Goal: Task Accomplishment & Management: Manage account settings

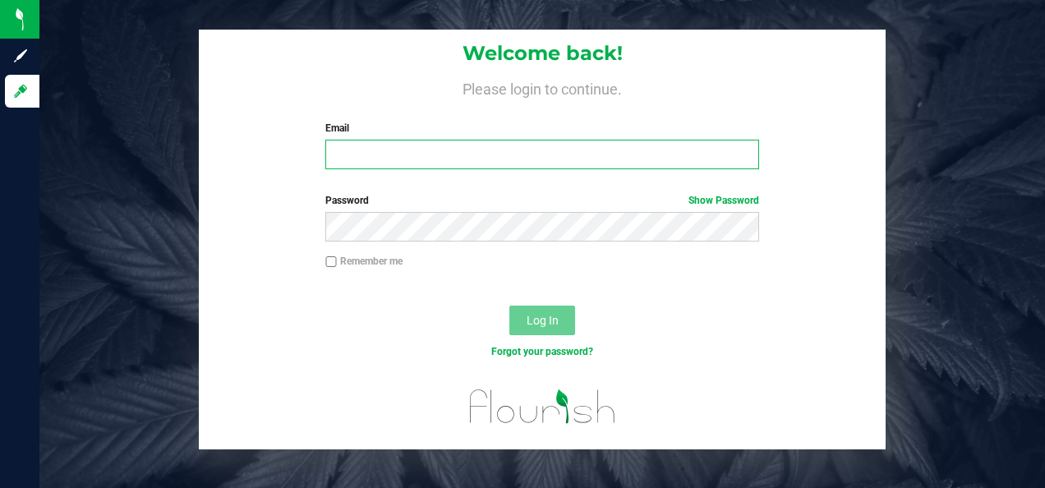
click at [637, 152] on input "Email" at bounding box center [541, 155] width 433 height 30
type input "[PERSON_NAME][EMAIL_ADDRESS][DOMAIN_NAME]"
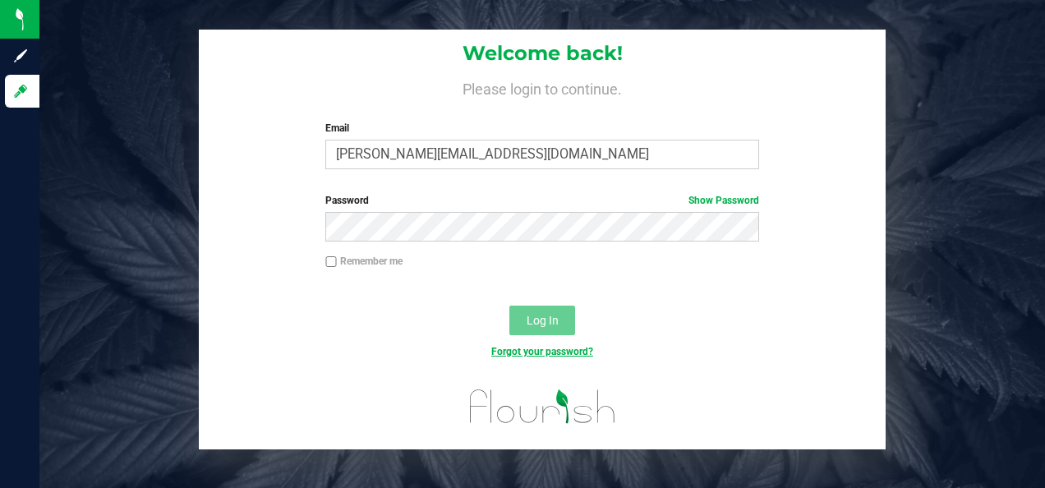
click at [562, 353] on link "Forgot your password?" at bounding box center [542, 352] width 102 height 12
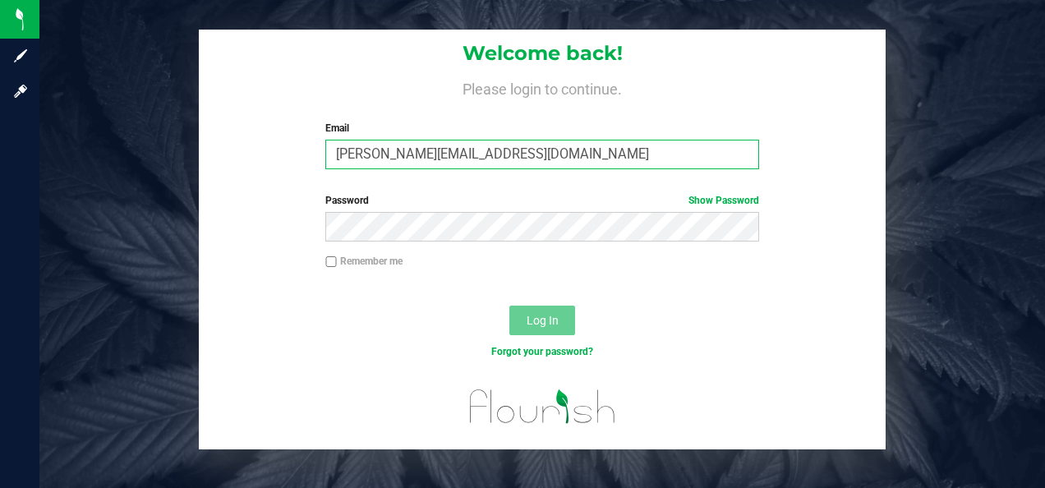
click at [529, 161] on input "[PERSON_NAME][EMAIL_ADDRESS][DOMAIN_NAME]" at bounding box center [541, 155] width 433 height 30
click at [520, 352] on link "Forgot your password?" at bounding box center [542, 352] width 102 height 12
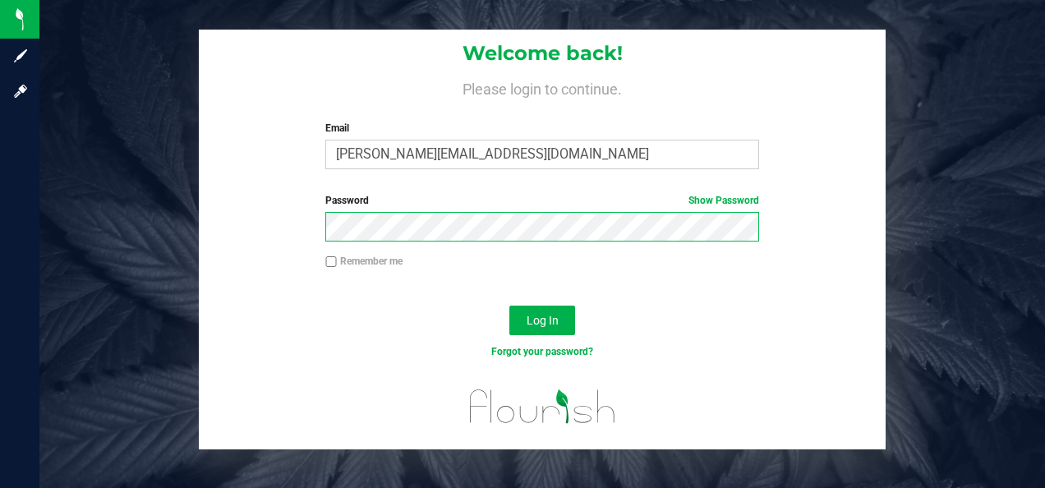
click at [509, 306] on button "Log In" at bounding box center [542, 321] width 66 height 30
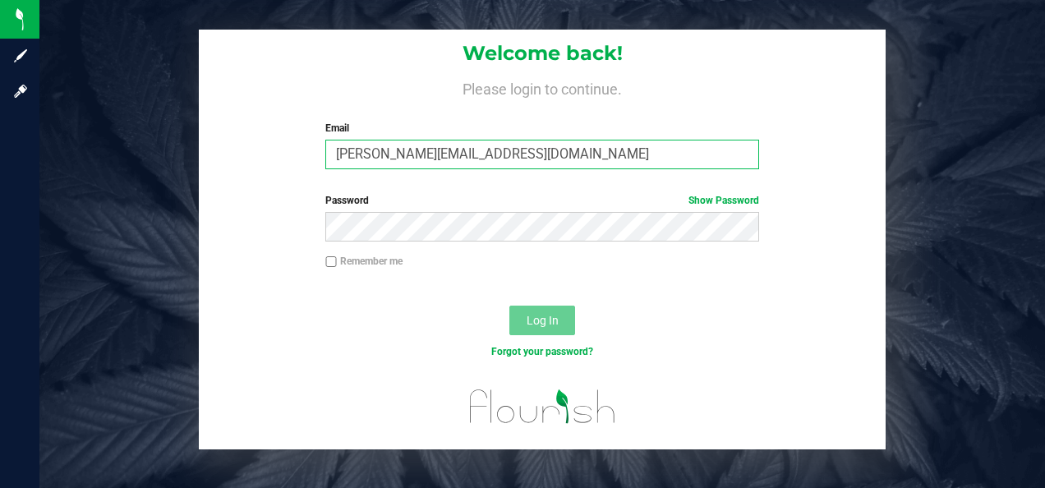
click at [526, 151] on input "[PERSON_NAME][EMAIL_ADDRESS][DOMAIN_NAME]" at bounding box center [541, 155] width 433 height 30
click at [542, 357] on link "Forgot your password?" at bounding box center [542, 352] width 102 height 12
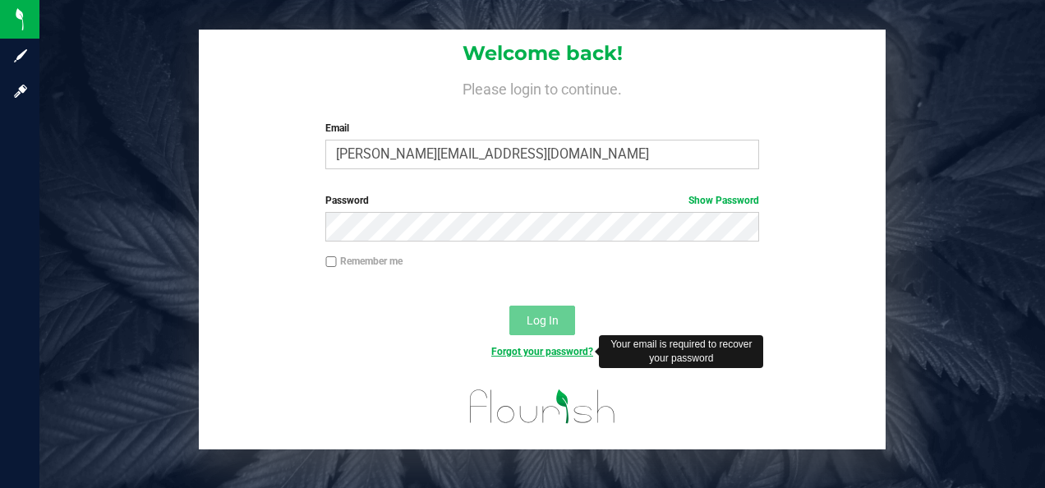
click at [542, 357] on link "Forgot your password?" at bounding box center [542, 352] width 102 height 12
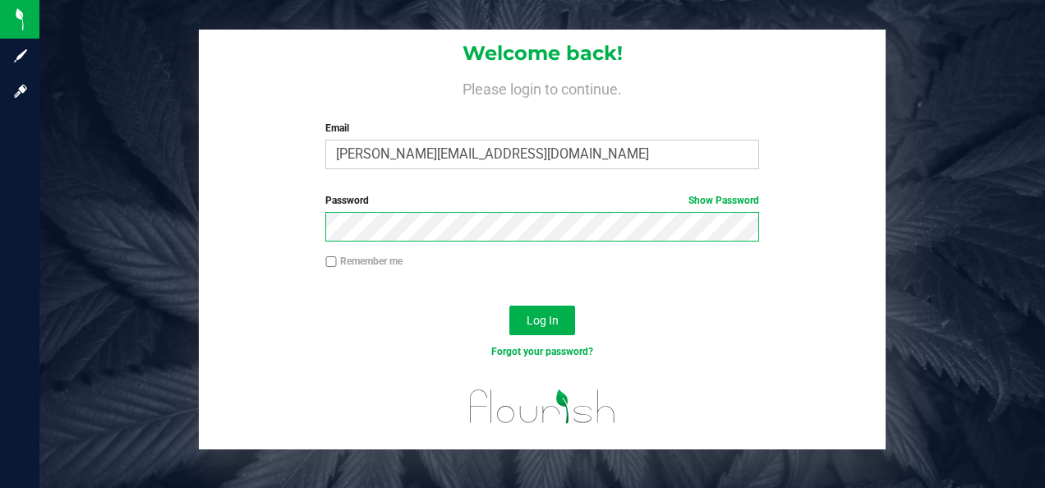
click at [509, 306] on button "Log In" at bounding box center [542, 321] width 66 height 30
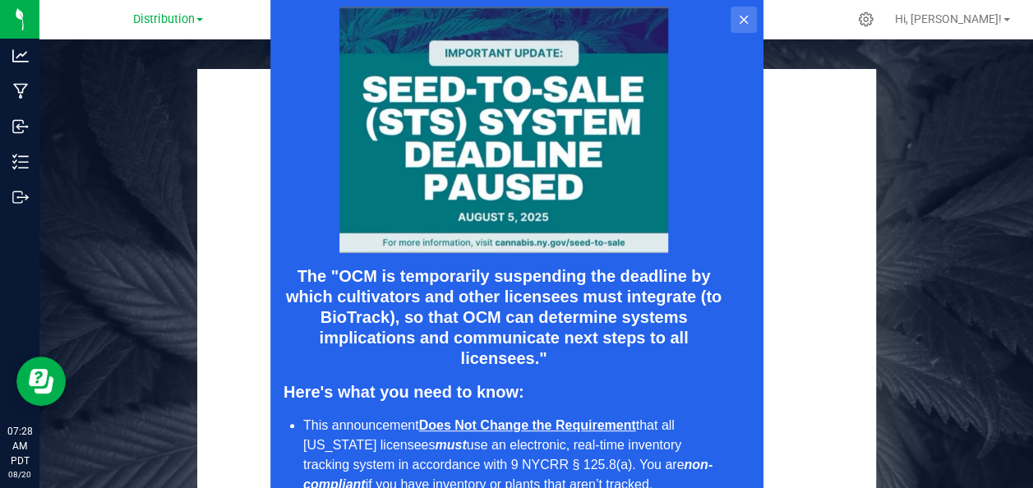
click at [736, 18] on icon at bounding box center [742, 19] width 13 height 13
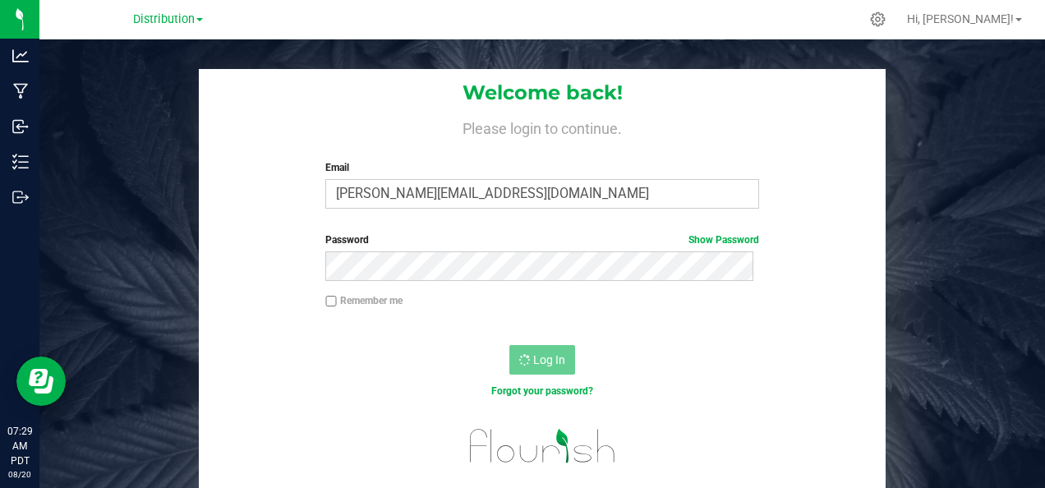
scroll to position [1, 0]
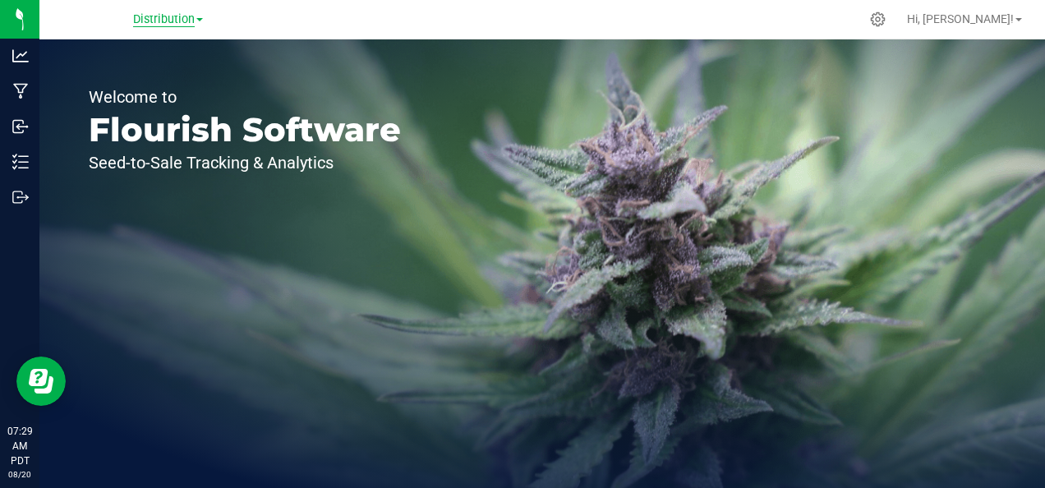
click at [195, 18] on span "Distribution" at bounding box center [164, 19] width 62 height 15
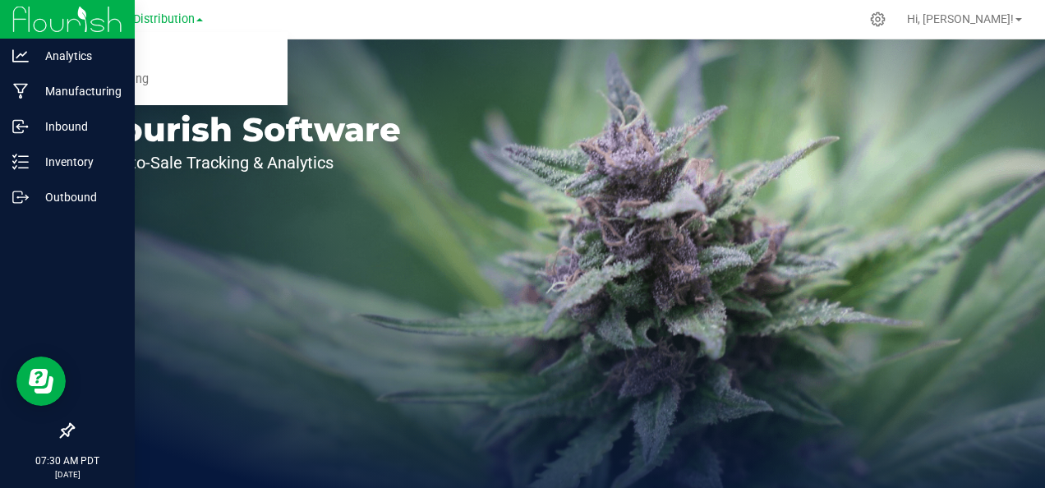
click at [3, 25] on div at bounding box center [67, 19] width 135 height 39
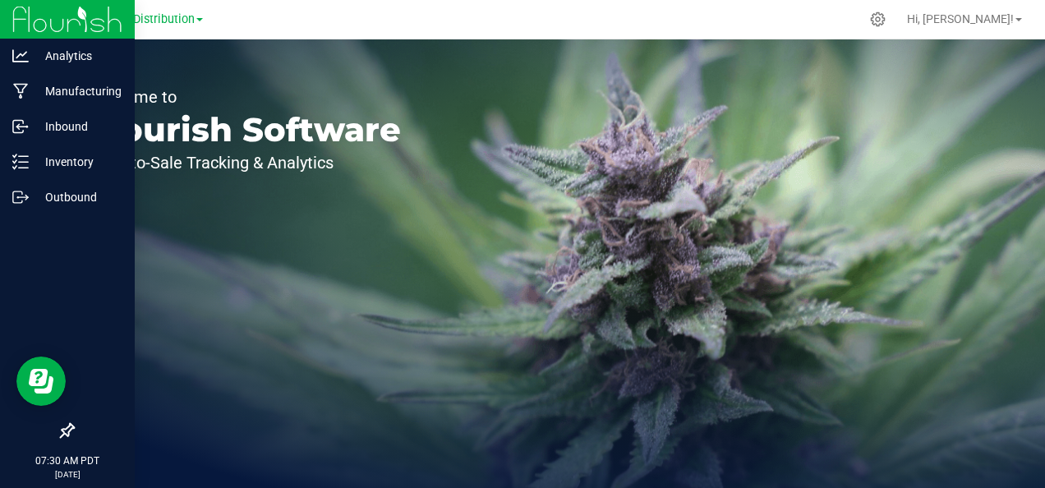
click at [25, 23] on img at bounding box center [67, 19] width 110 height 39
click at [91, 23] on img at bounding box center [67, 19] width 110 height 39
click at [79, 157] on p "Inventory" at bounding box center [78, 162] width 99 height 20
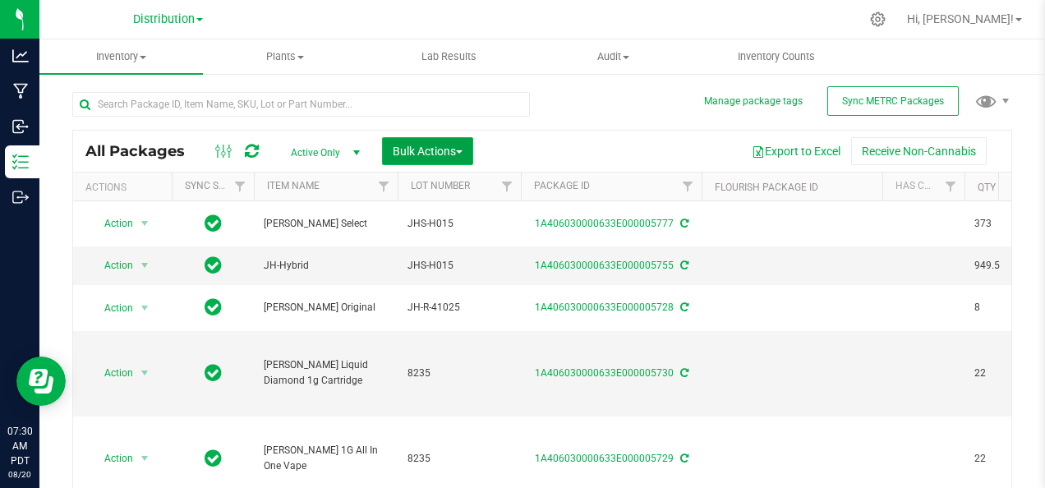
click at [465, 146] on button "Bulk Actions" at bounding box center [427, 151] width 91 height 28
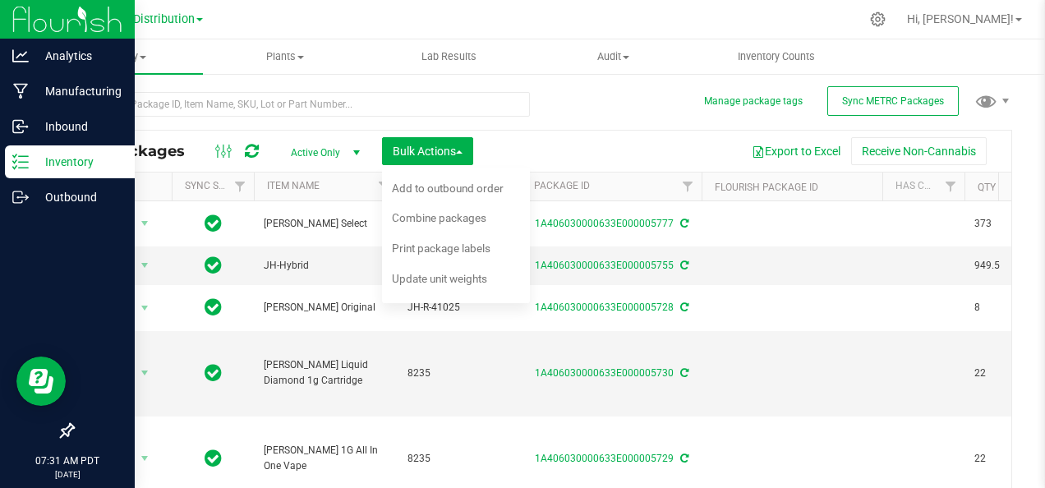
click at [21, 23] on img at bounding box center [67, 19] width 110 height 39
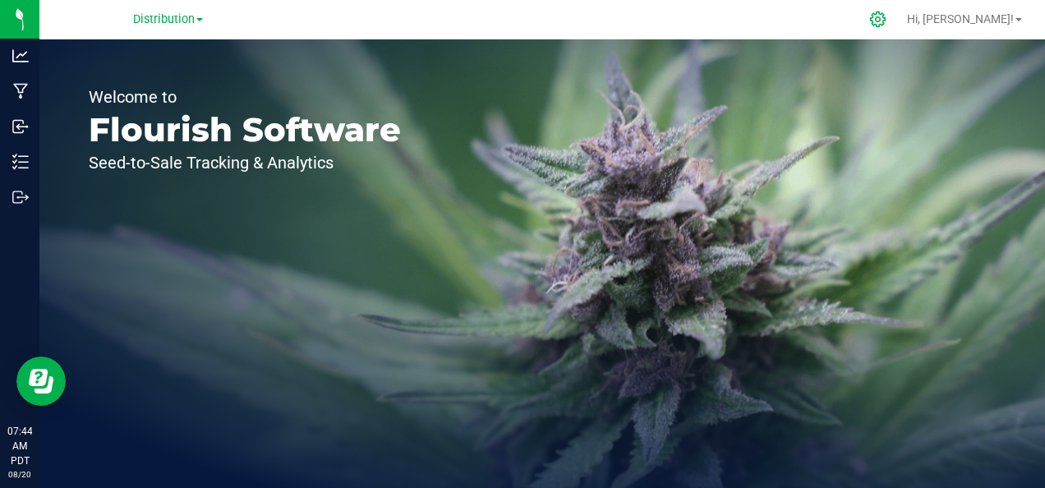
click at [887, 17] on icon at bounding box center [877, 19] width 17 height 17
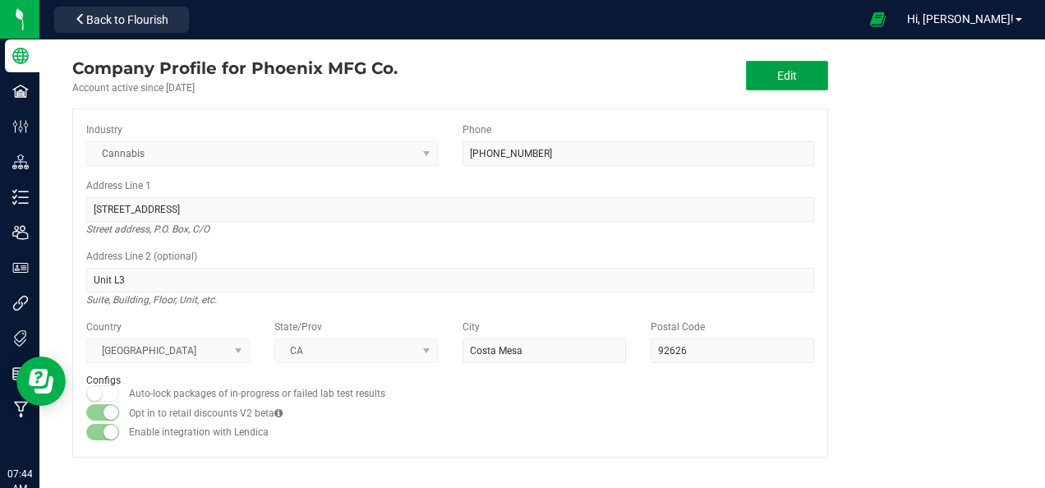
click at [782, 76] on span "Edit" at bounding box center [787, 75] width 20 height 13
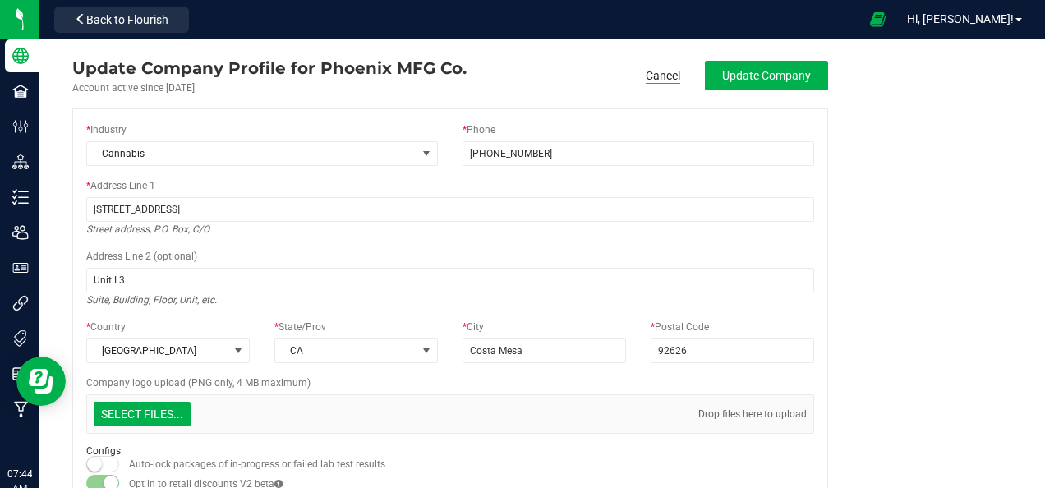
click at [668, 74] on link "Cancel" at bounding box center [663, 75] width 35 height 16
type input "(909) 525-2821"
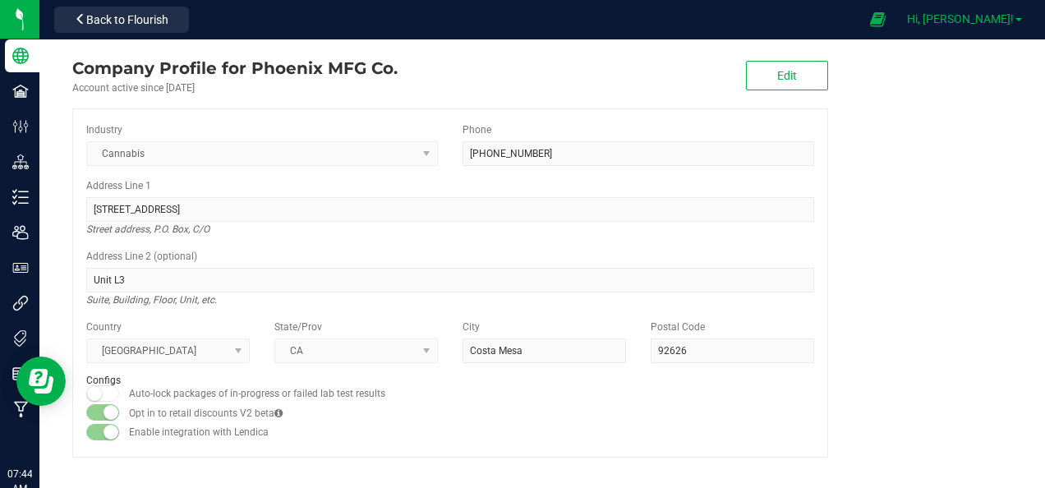
click at [1012, 25] on span "Hi, [PERSON_NAME]!" at bounding box center [960, 18] width 107 height 13
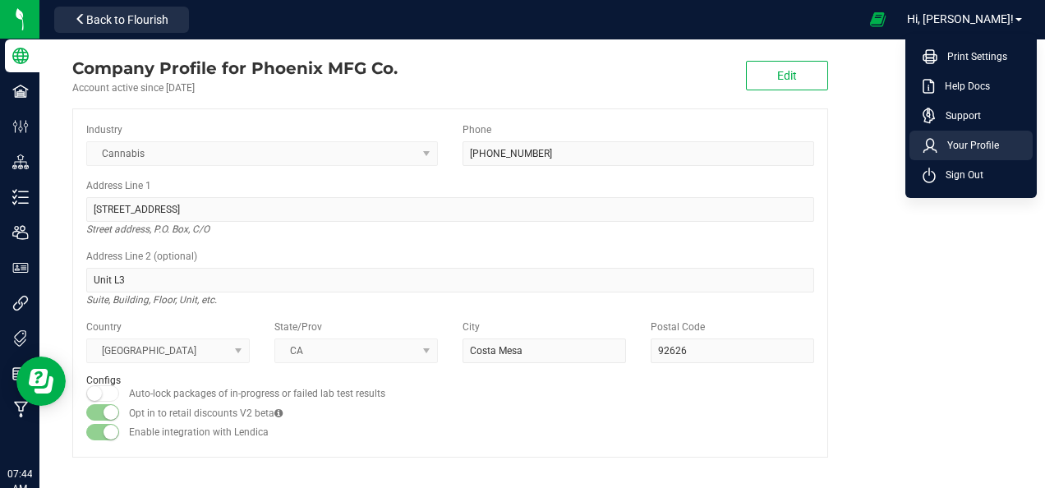
click at [989, 135] on li "Your Profile" at bounding box center [971, 146] width 123 height 30
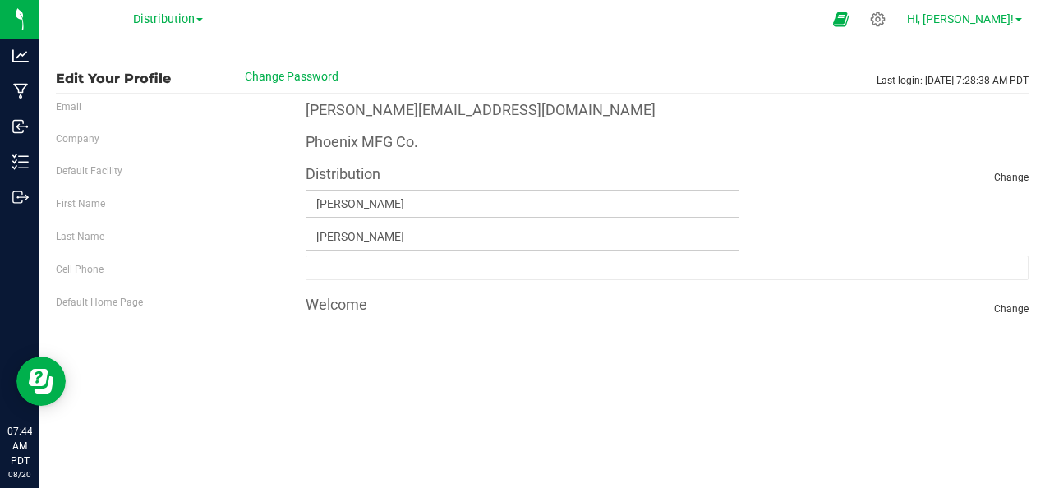
click at [1018, 20] on span at bounding box center [1019, 19] width 7 height 3
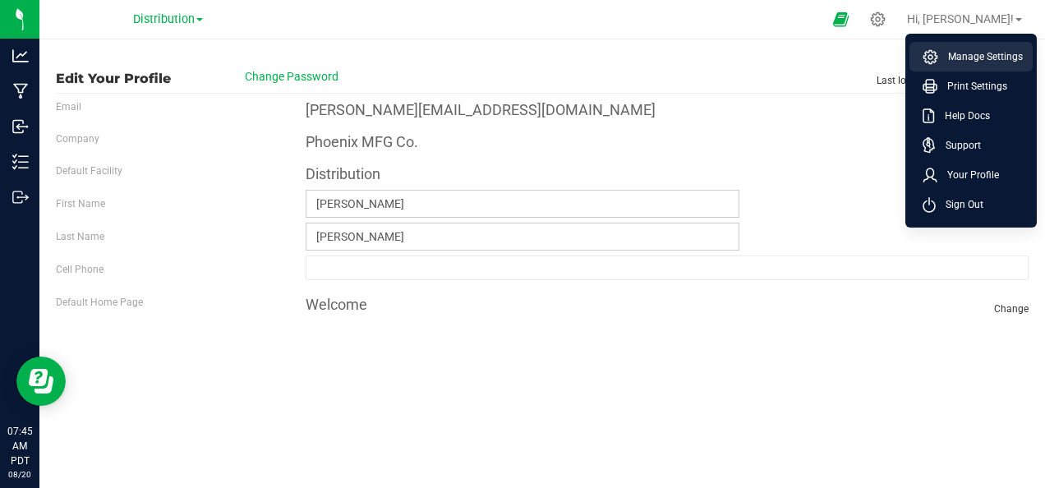
click at [1000, 66] on li "Manage Settings" at bounding box center [971, 57] width 123 height 30
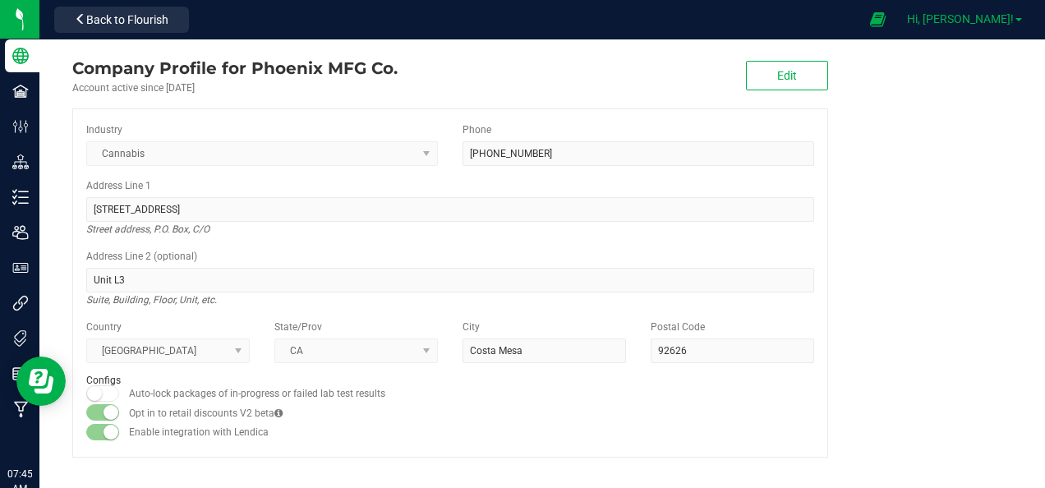
click at [997, 25] on span "Hi, [PERSON_NAME]!" at bounding box center [960, 18] width 107 height 13
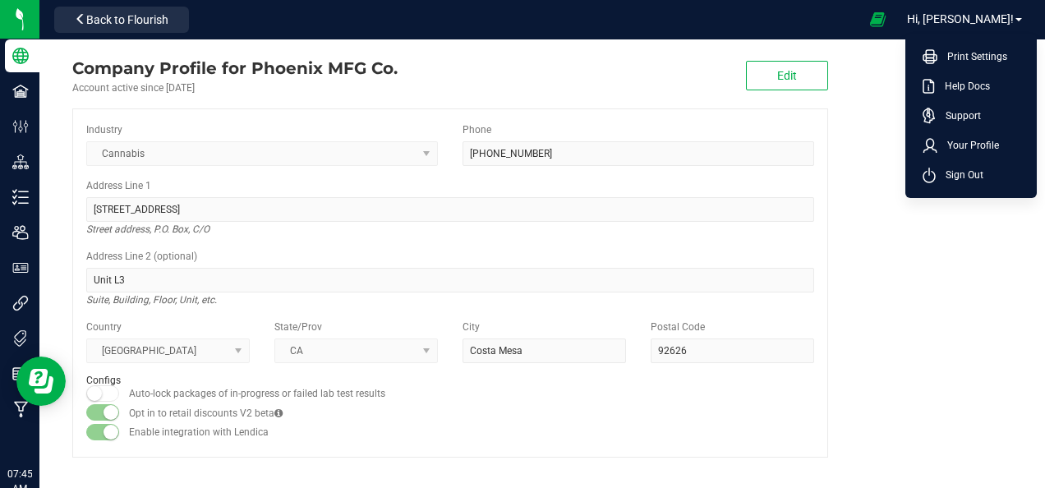
click at [884, 212] on company "Company Profile for Phoenix MFG Co. Account active since Dec 12, 2024 Edit Indu…" at bounding box center [542, 256] width 1006 height 435
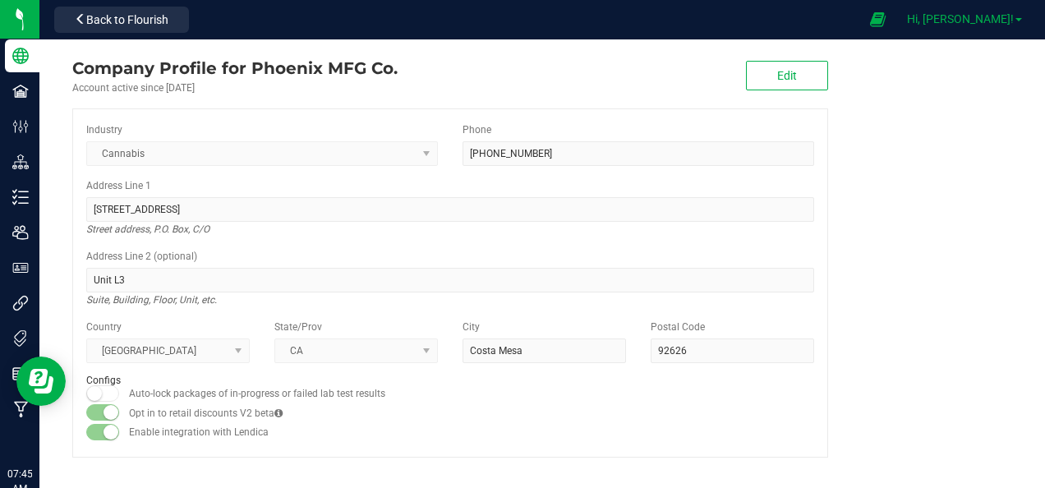
click at [1014, 26] on link "Hi, [PERSON_NAME]!" at bounding box center [965, 19] width 128 height 17
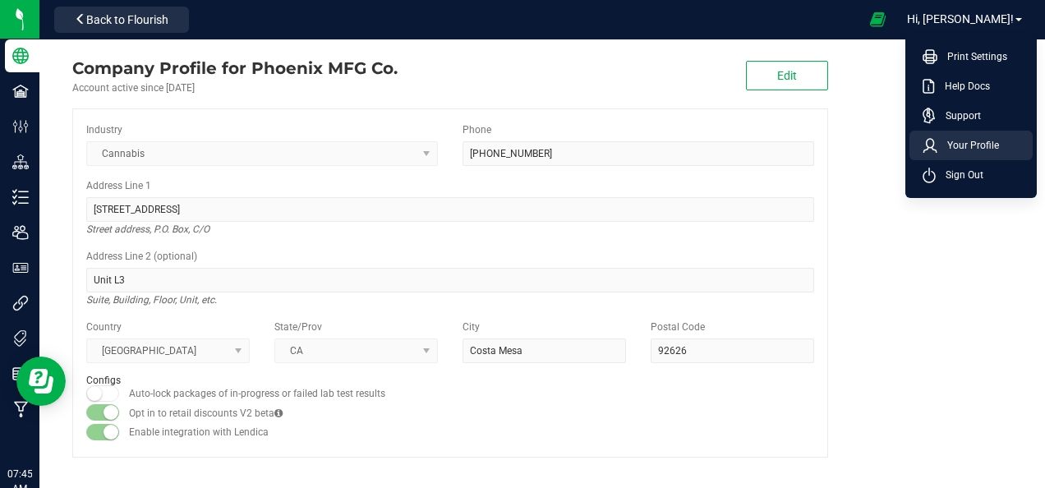
click at [967, 151] on span "Your Profile" at bounding box center [969, 145] width 62 height 16
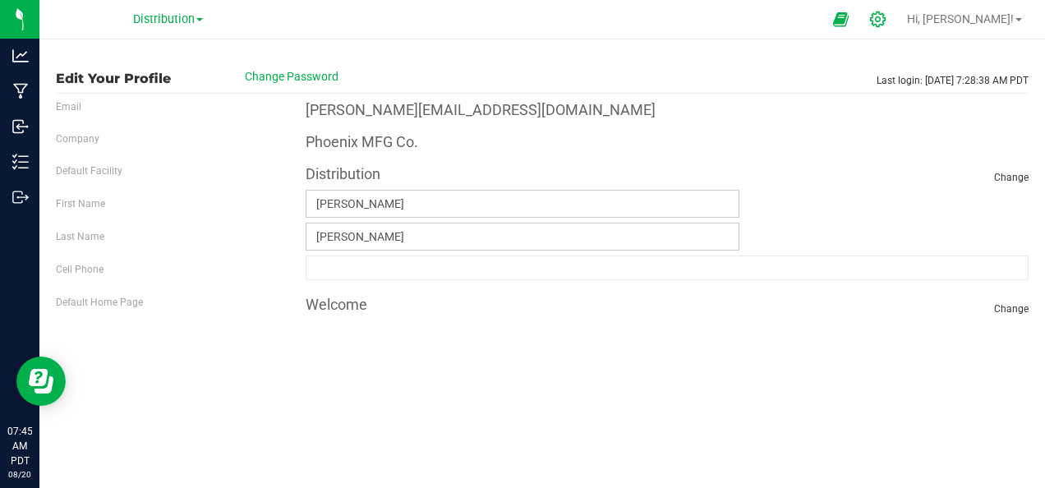
click at [887, 16] on icon at bounding box center [877, 19] width 17 height 17
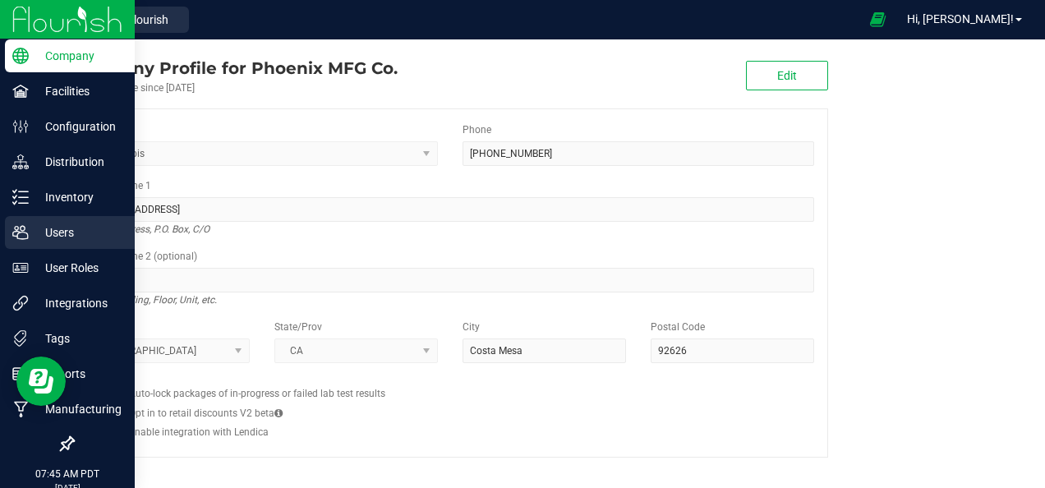
click at [49, 230] on p "Users" at bounding box center [78, 233] width 99 height 20
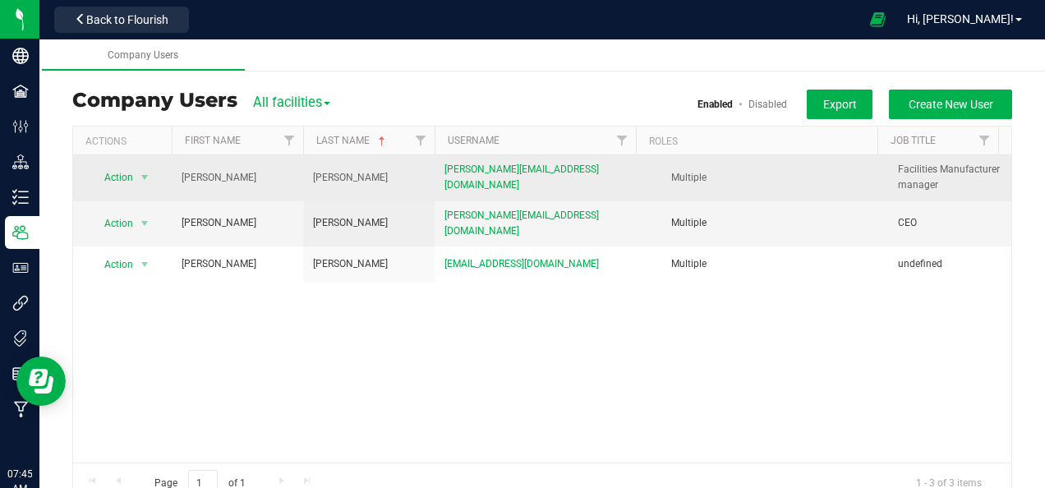
click at [496, 197] on td "[PERSON_NAME][EMAIL_ADDRESS][DOMAIN_NAME]" at bounding box center [538, 177] width 206 height 45
click at [498, 189] on span "[PERSON_NAME][EMAIL_ADDRESS][DOMAIN_NAME]" at bounding box center [538, 177] width 187 height 31
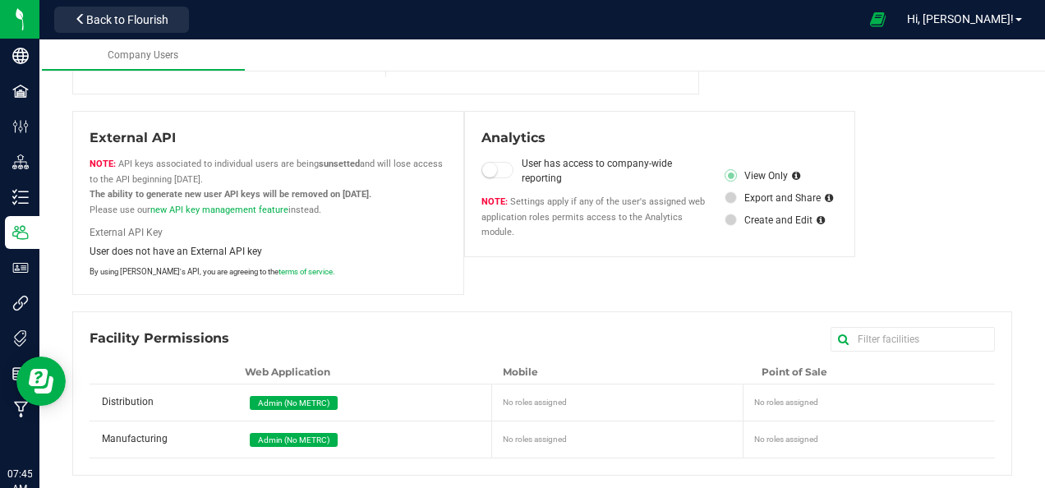
scroll to position [361, 0]
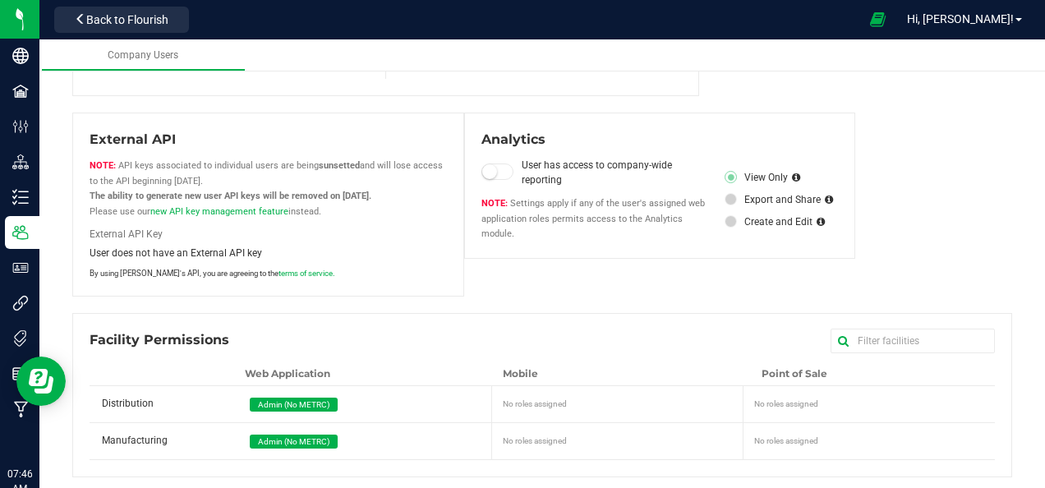
click at [490, 169] on small at bounding box center [489, 171] width 15 height 15
click at [495, 167] on span at bounding box center [497, 172] width 33 height 16
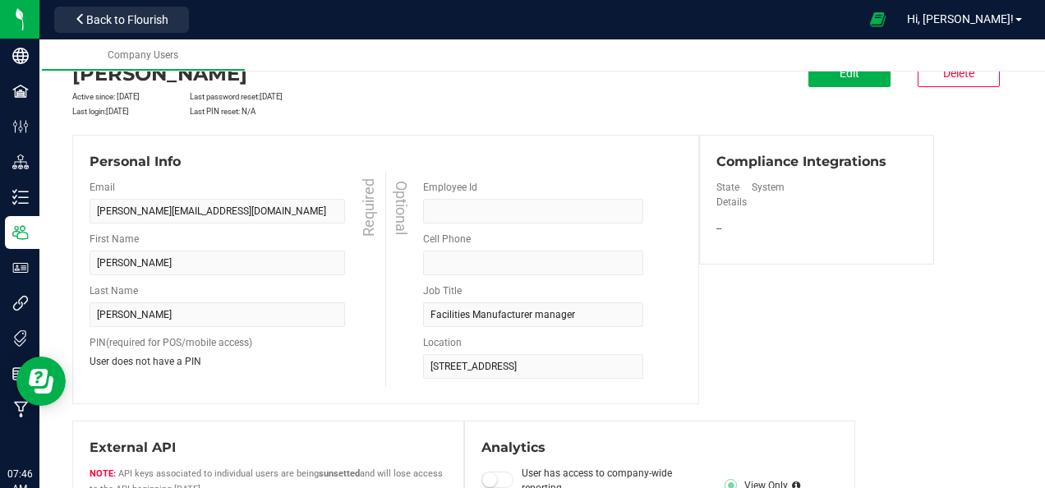
scroll to position [15, 0]
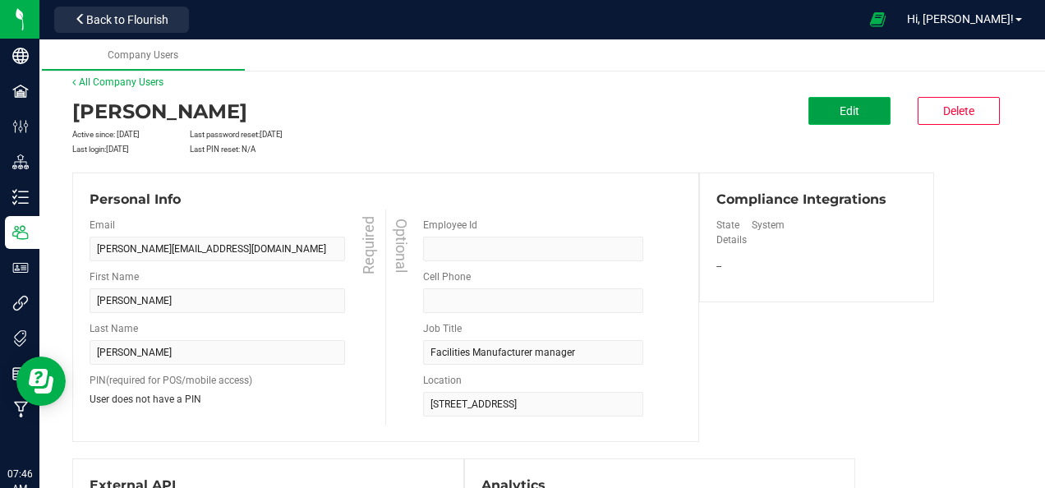
drag, startPoint x: 686, startPoint y: 177, endPoint x: 830, endPoint y: 107, distance: 159.9
click at [840, 107] on span "Edit" at bounding box center [850, 110] width 20 height 13
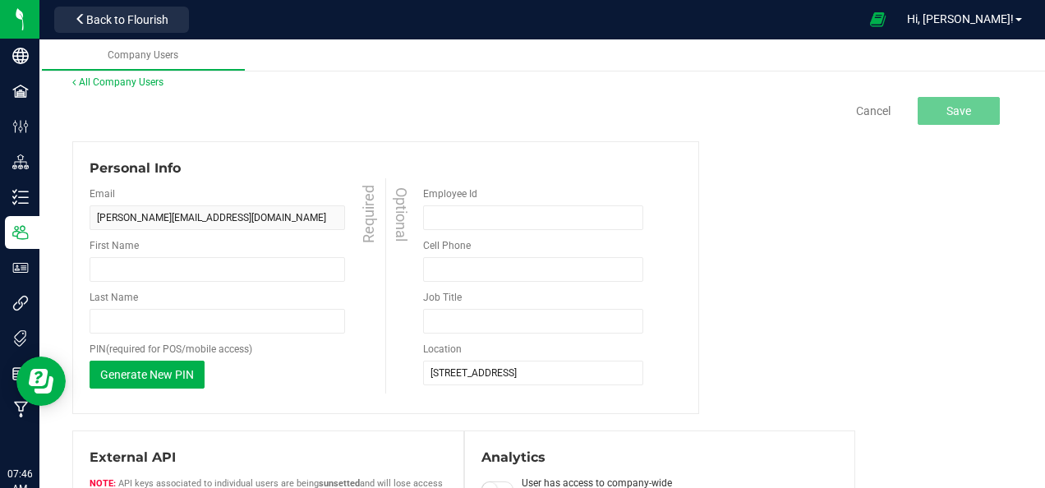
type input "David"
type input "Myers"
type input "Facilities Manufacturer manager"
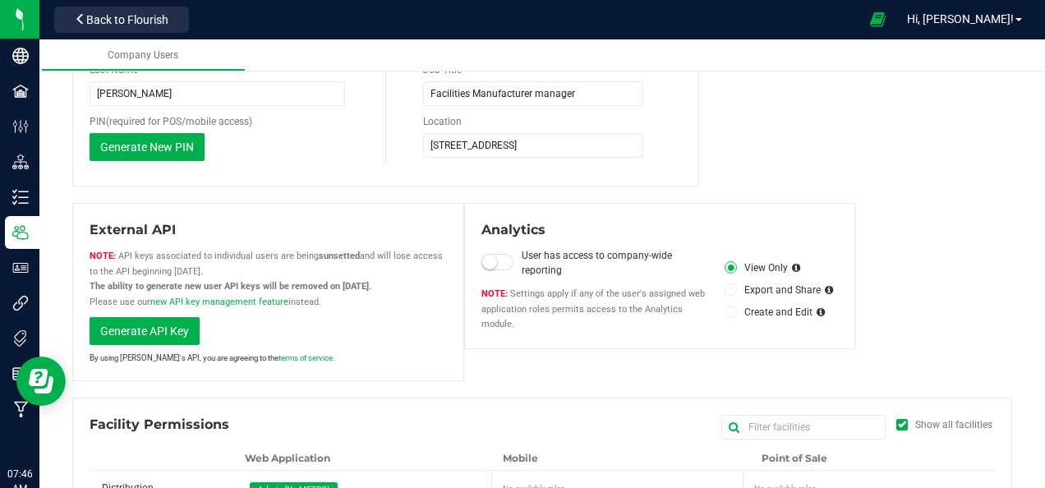
scroll to position [274, 0]
click at [493, 255] on span at bounding box center [497, 261] width 33 height 16
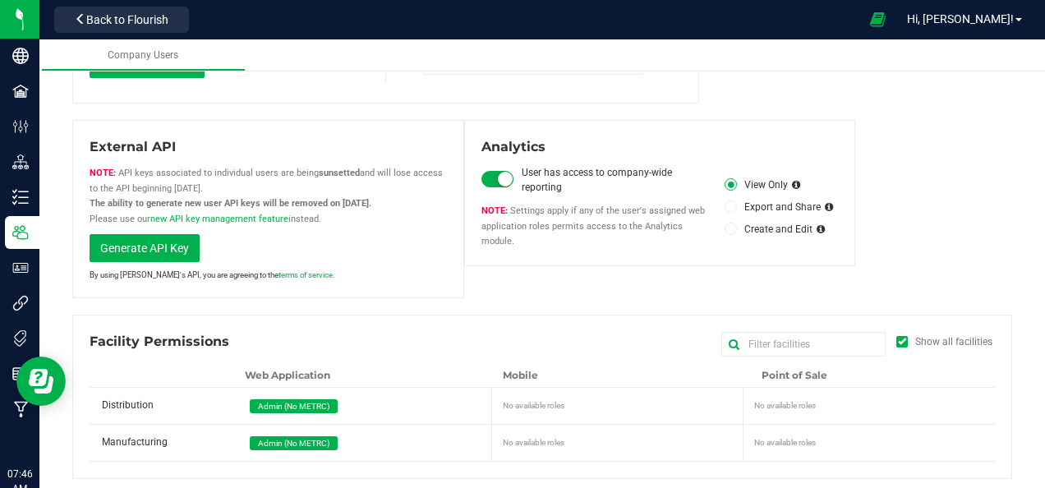
scroll to position [357, 0]
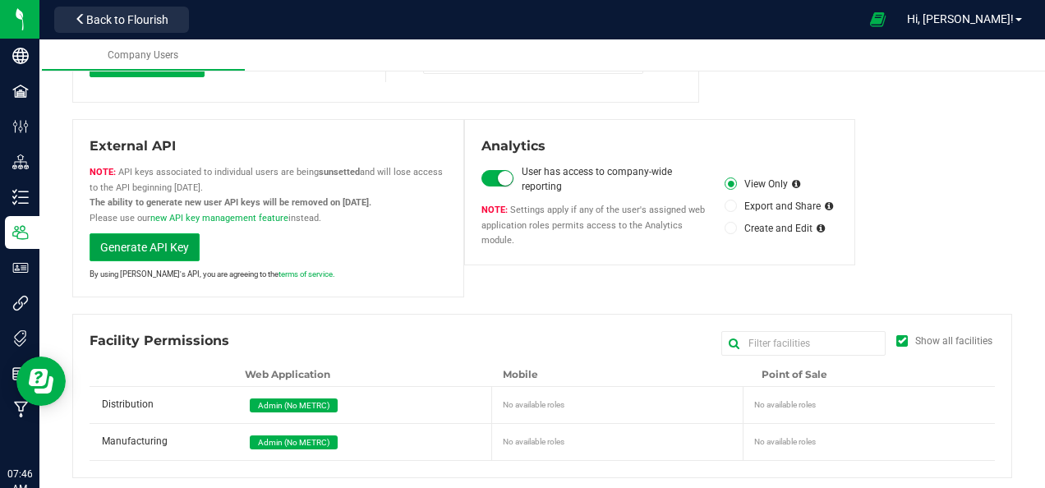
click at [158, 250] on button "Generate API Key" at bounding box center [145, 247] width 110 height 28
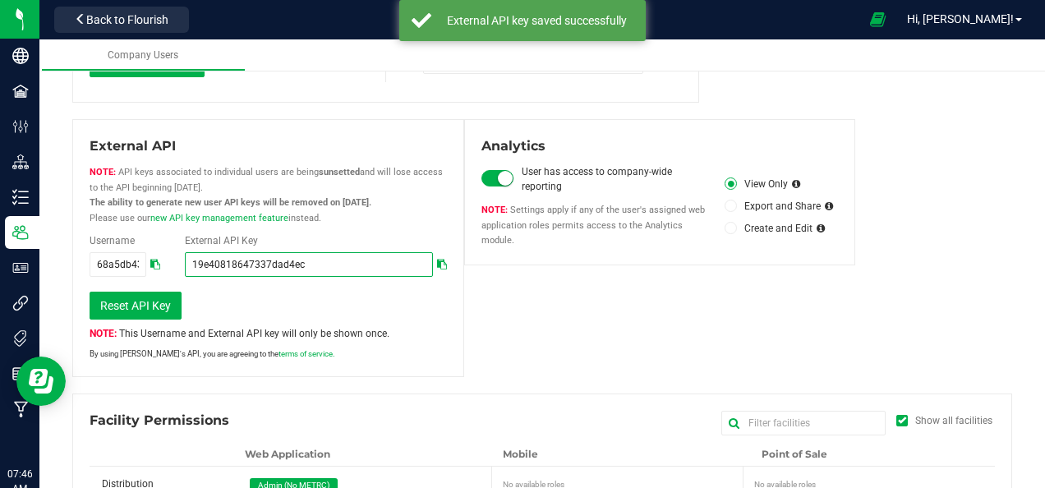
click at [274, 264] on input "19e40818647337dad4ec" at bounding box center [308, 264] width 247 height 25
click at [284, 265] on input "19e40818647337dad4ec" at bounding box center [308, 264] width 247 height 25
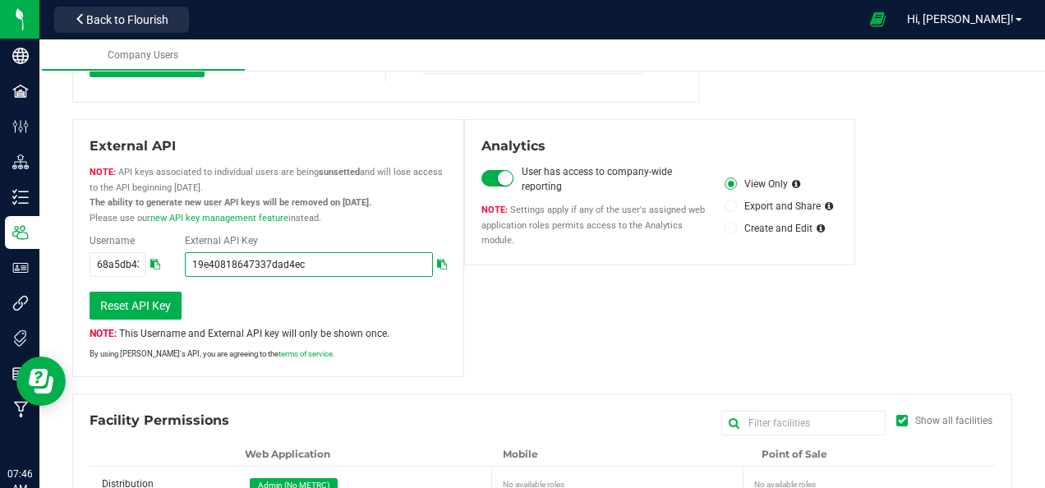
click at [241, 255] on input "19e40818647337dad4ec" at bounding box center [308, 264] width 247 height 25
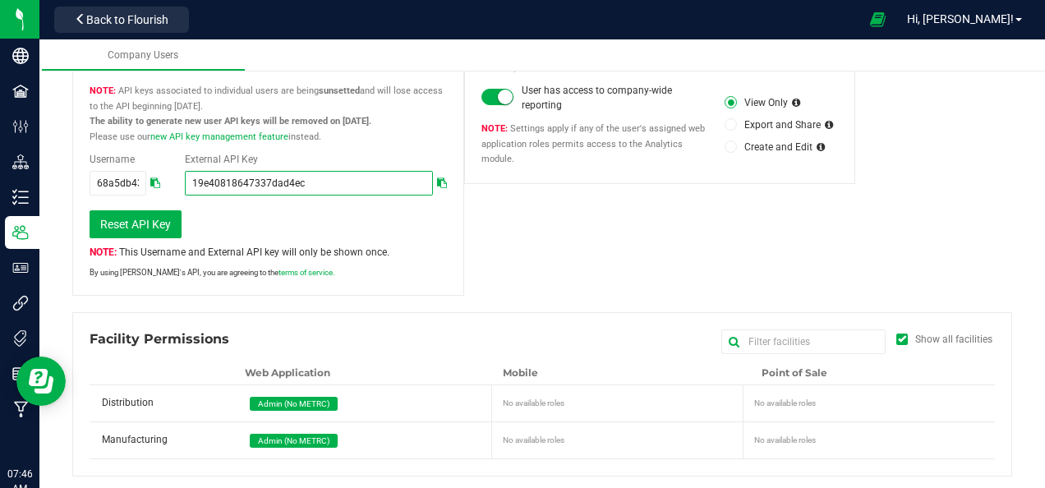
scroll to position [438, 0]
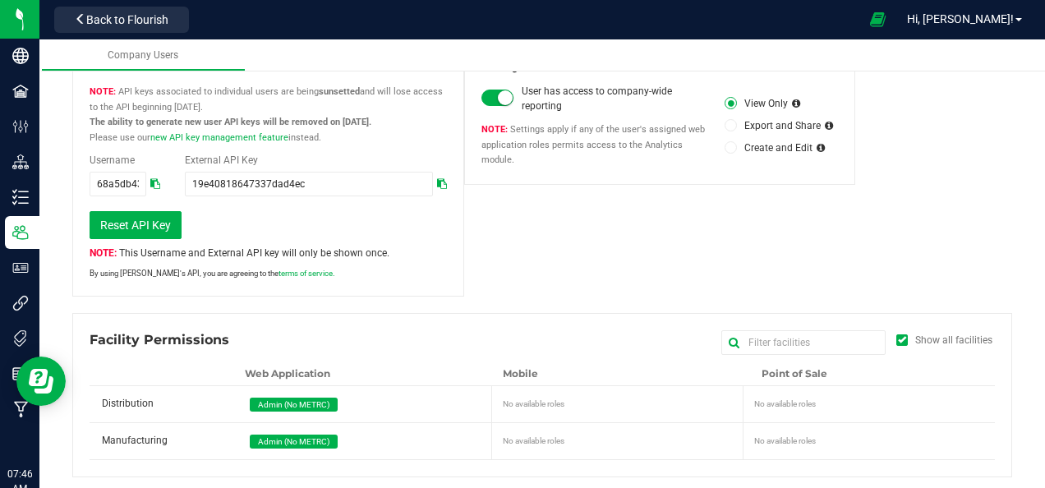
click at [299, 406] on span "Admin (No METRC)" at bounding box center [294, 405] width 88 height 14
click at [311, 400] on span "Admin (No METRC)" at bounding box center [293, 404] width 71 height 9
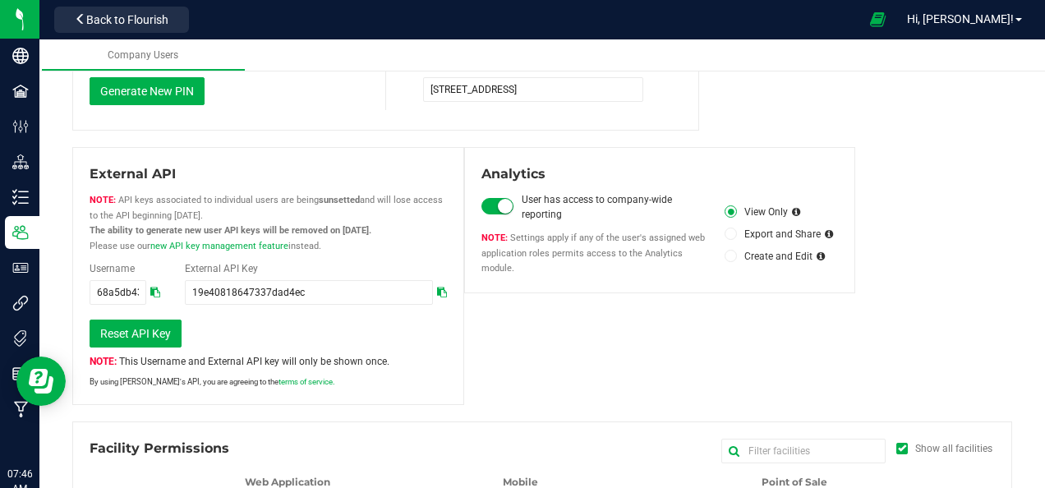
scroll to position [331, 0]
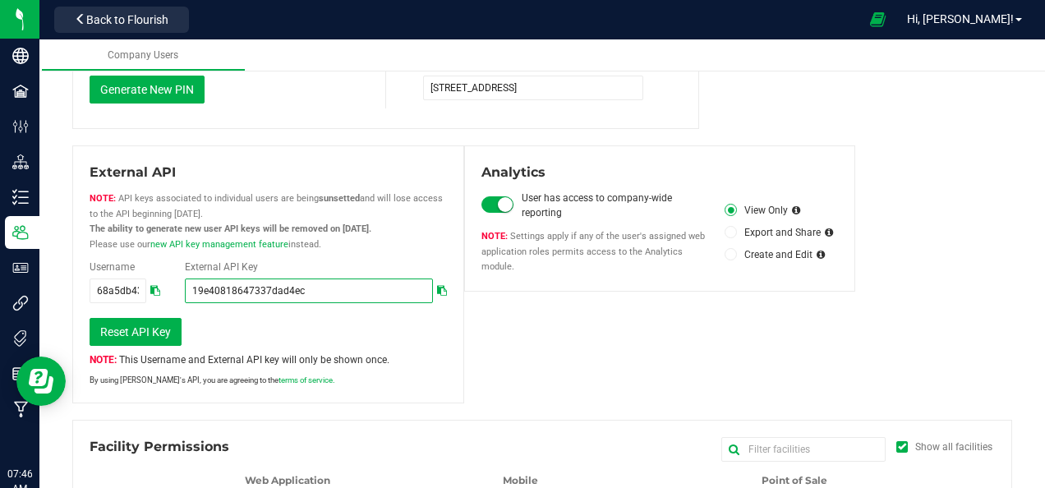
click at [345, 297] on input "19e40818647337dad4ec" at bounding box center [308, 291] width 247 height 25
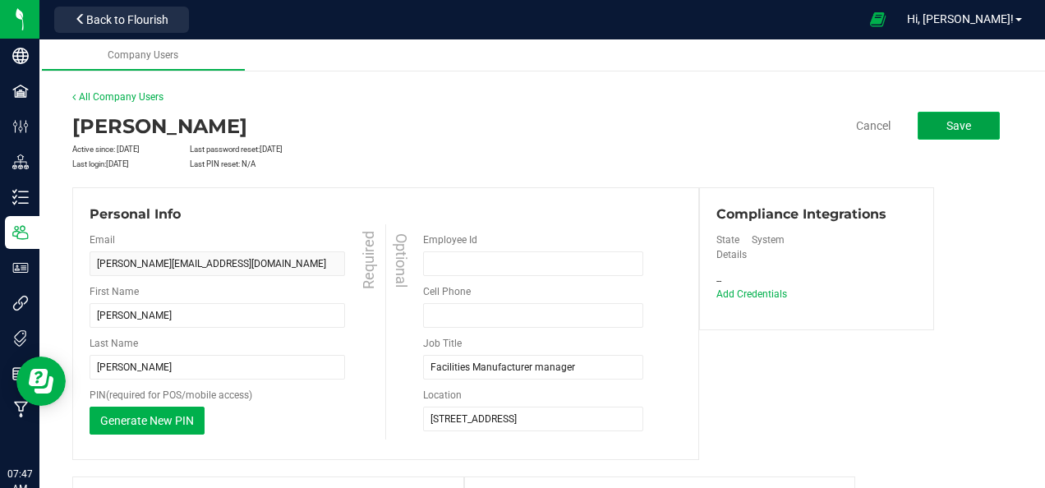
click at [923, 124] on button "Save" at bounding box center [959, 126] width 82 height 28
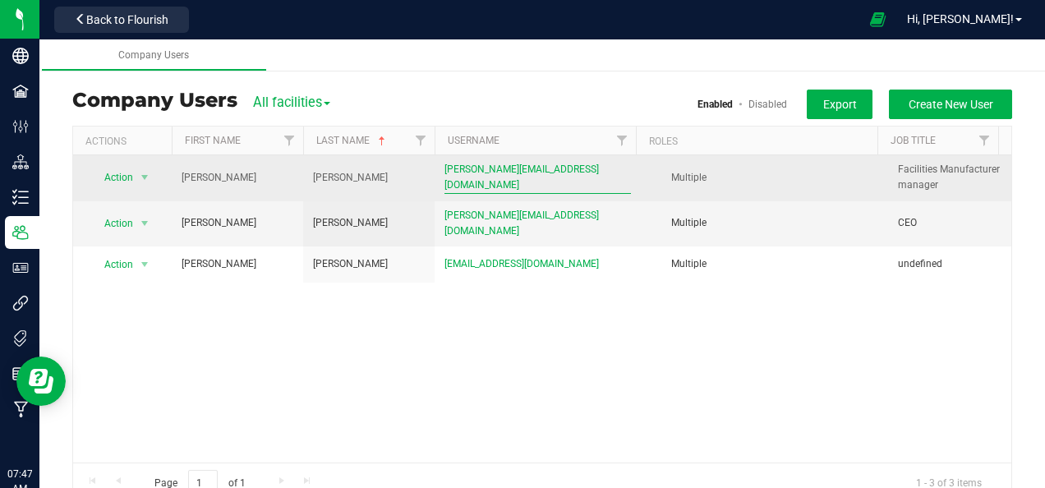
click at [477, 187] on span "[PERSON_NAME][EMAIL_ADDRESS][DOMAIN_NAME]" at bounding box center [538, 177] width 187 height 31
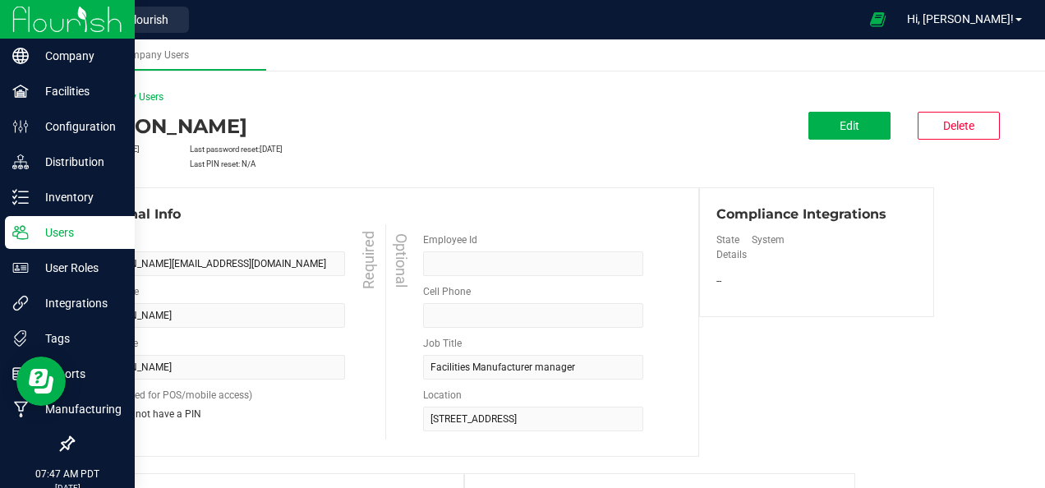
click at [21, 23] on img at bounding box center [67, 19] width 110 height 39
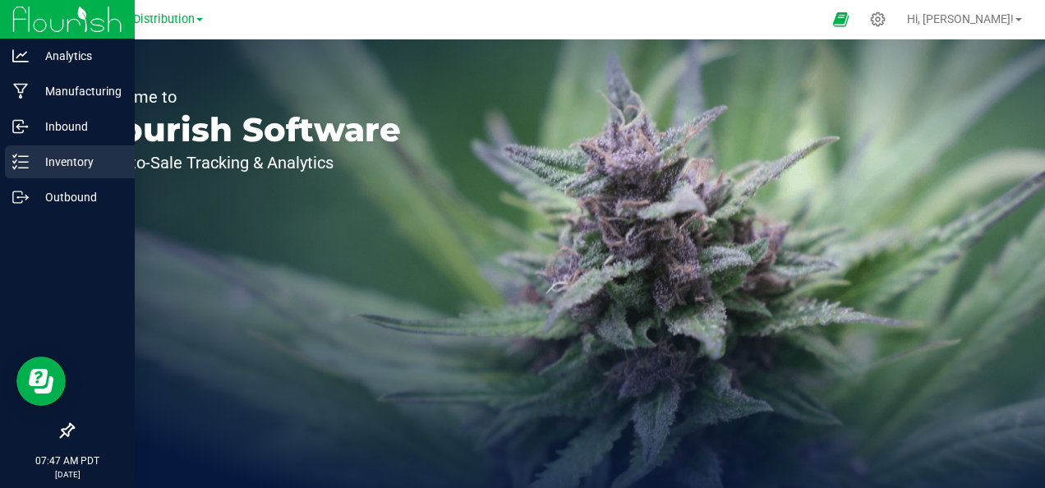
click at [54, 151] on div "Inventory" at bounding box center [70, 161] width 130 height 33
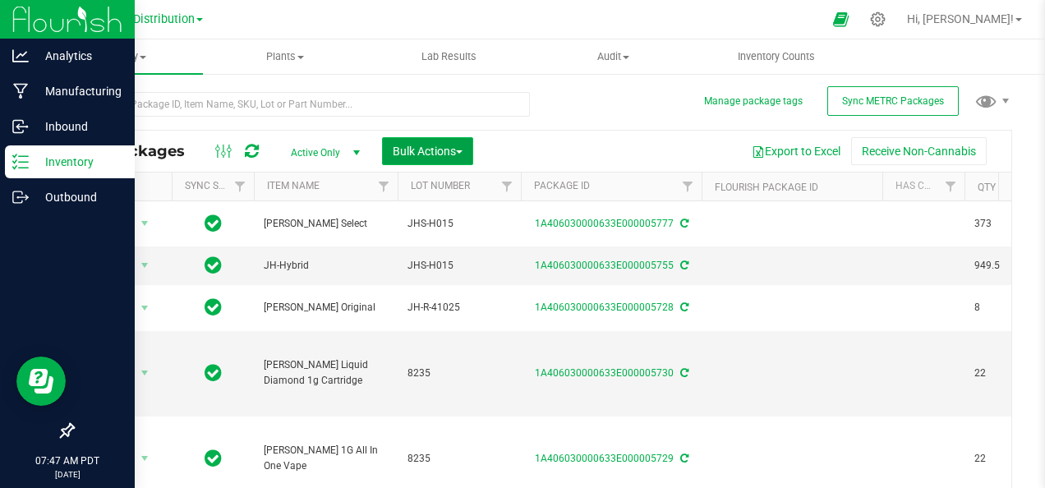
click at [449, 153] on span "Bulk Actions" at bounding box center [428, 151] width 70 height 13
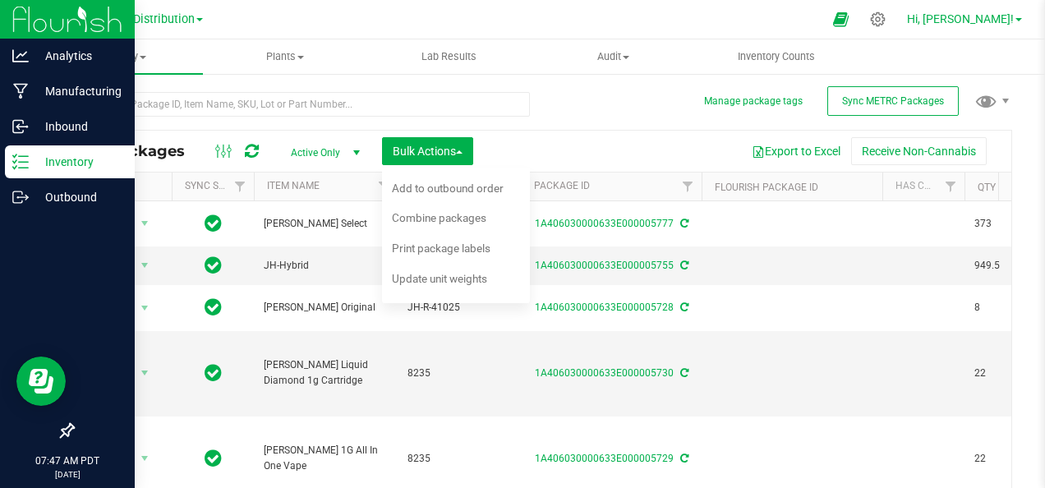
click at [1016, 23] on link "Hi, [PERSON_NAME]!" at bounding box center [965, 19] width 128 height 17
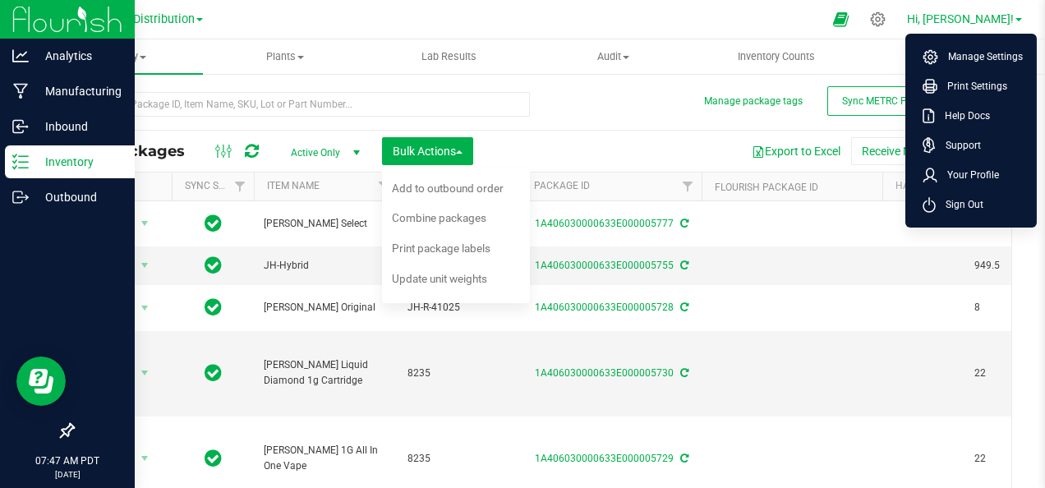
click at [1016, 23] on link "Hi, [PERSON_NAME]!" at bounding box center [965, 19] width 128 height 17
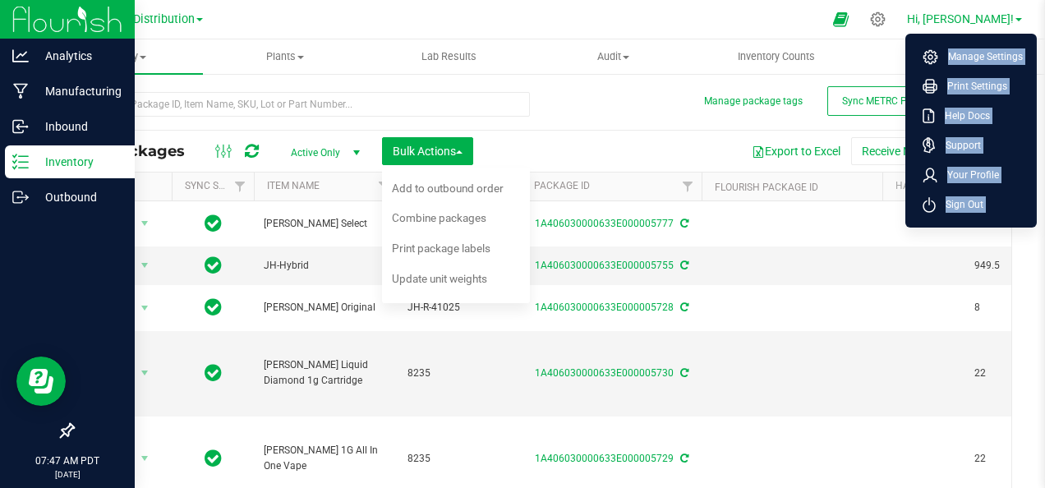
click at [1016, 23] on link "Hi, [PERSON_NAME]!" at bounding box center [965, 19] width 128 height 17
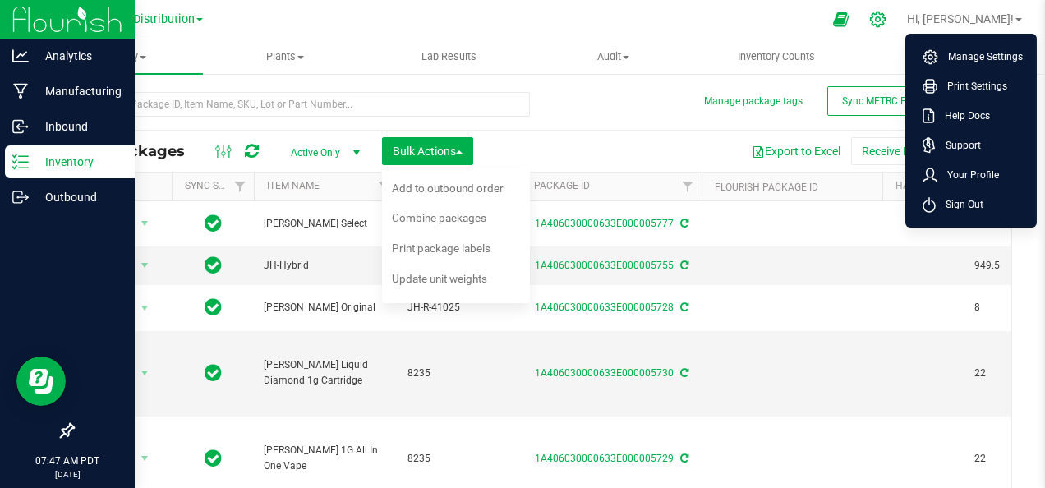
click at [886, 17] on icon at bounding box center [878, 20] width 16 height 16
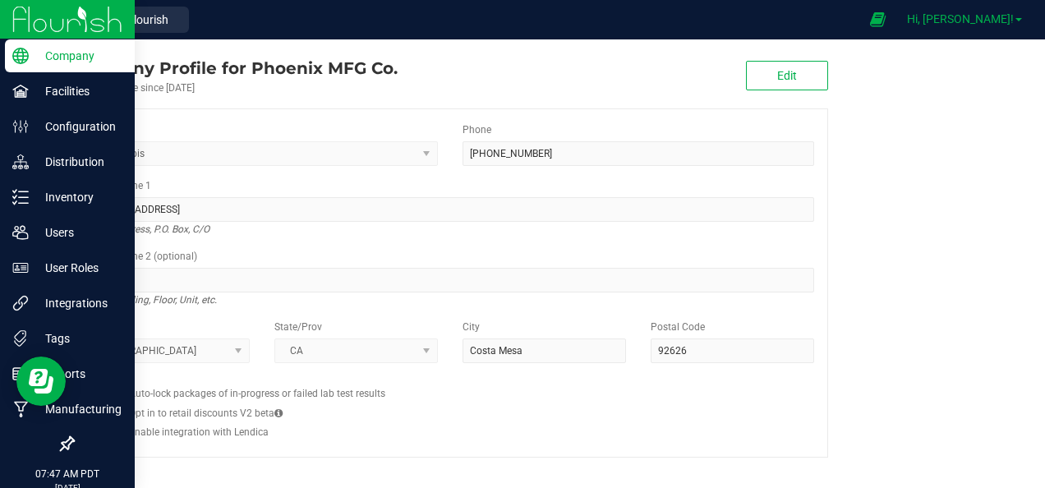
click at [985, 17] on span "Hi, [PERSON_NAME]!" at bounding box center [960, 18] width 107 height 13
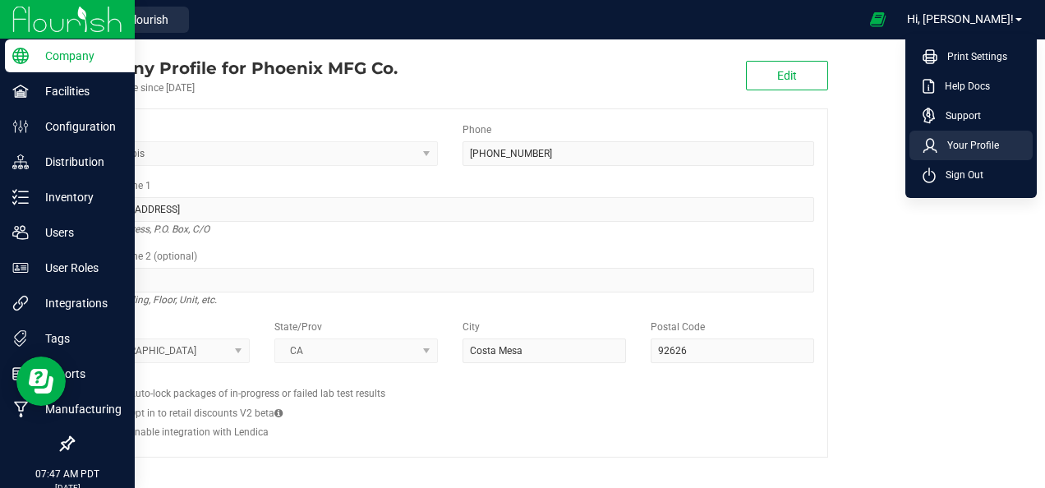
click at [956, 140] on span "Your Profile" at bounding box center [969, 145] width 62 height 16
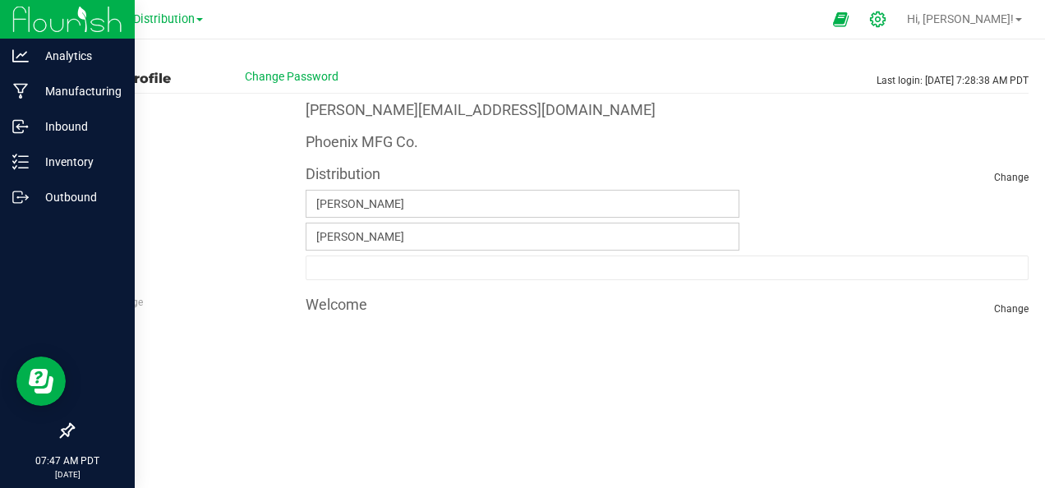
click at [887, 26] on icon at bounding box center [877, 19] width 17 height 17
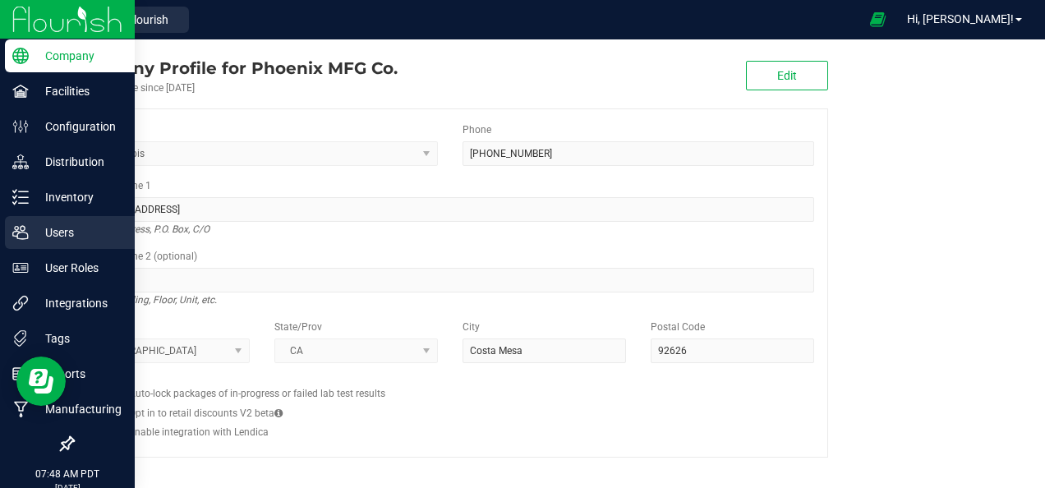
click at [21, 240] on icon at bounding box center [20, 232] width 16 height 16
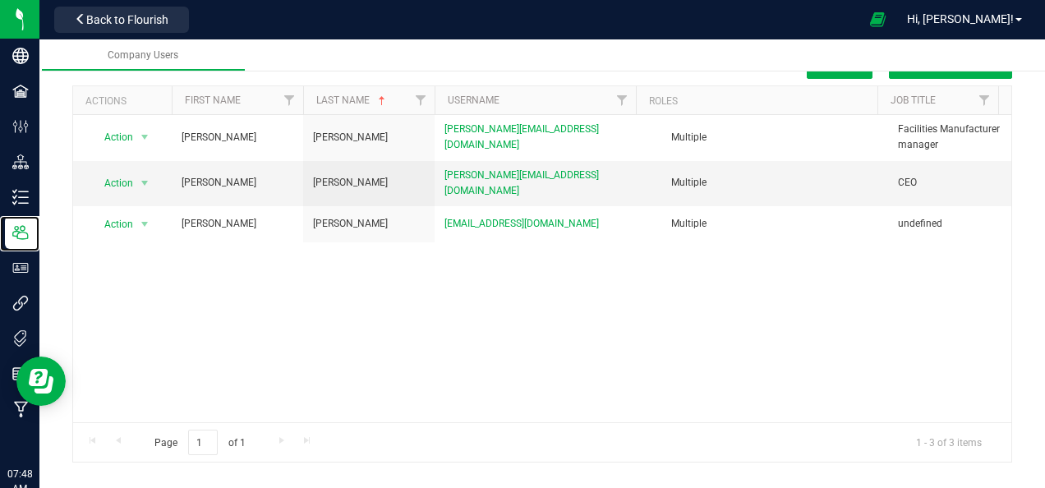
scroll to position [39, 0]
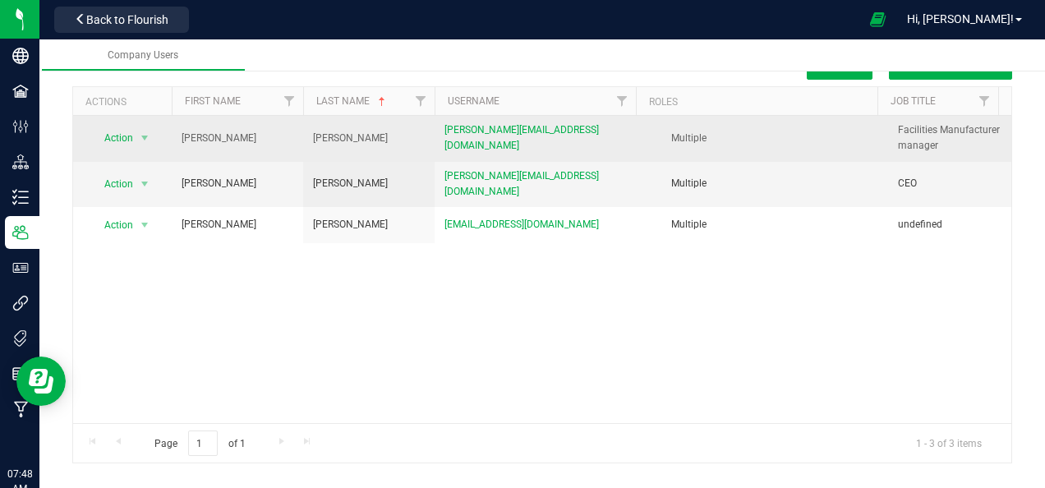
click at [426, 161] on td "Myers" at bounding box center [368, 138] width 131 height 45
click at [483, 140] on span "[PERSON_NAME][EMAIL_ADDRESS][DOMAIN_NAME]" at bounding box center [538, 137] width 187 height 31
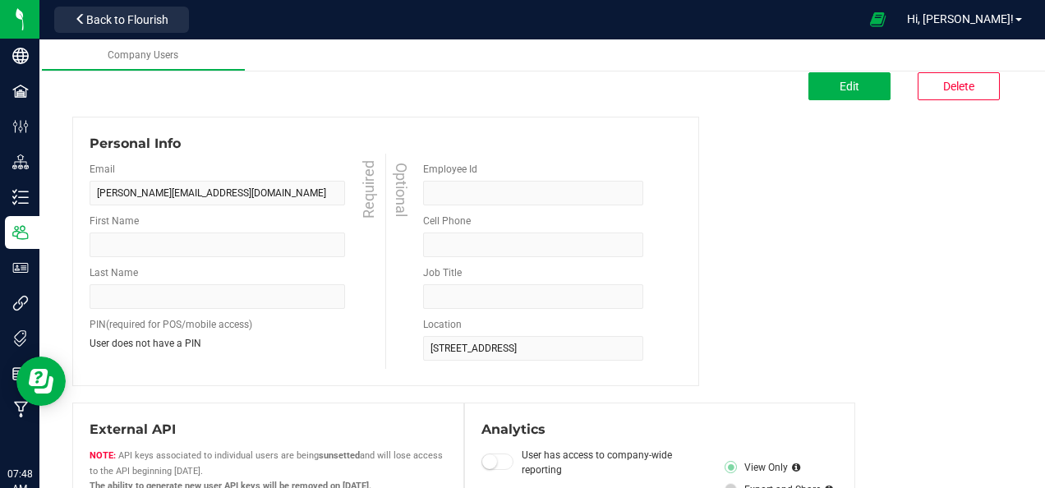
type input "David"
type input "Myers"
type input "Facilities Manufacturer manager"
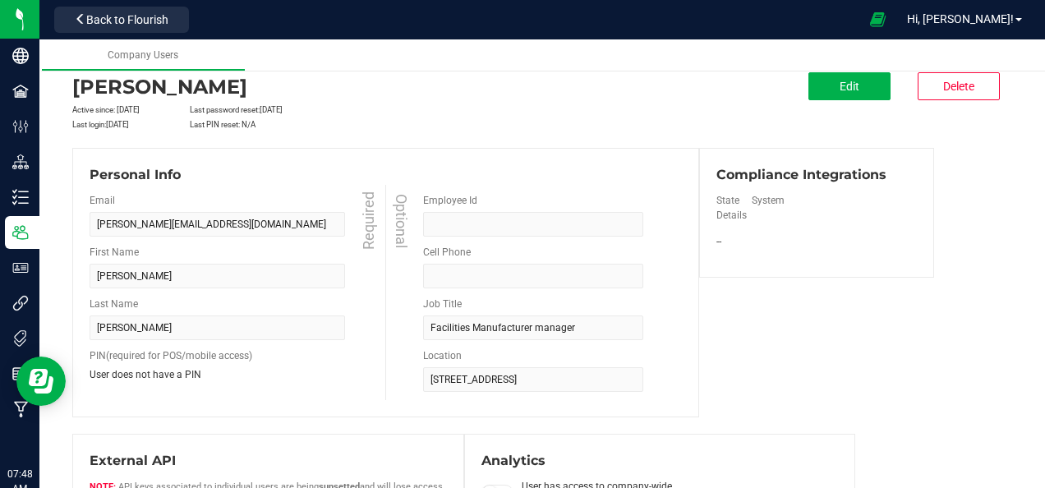
click at [483, 140] on div "David Myers Active since: Aug 20, 2025 Last password reset: Aug 20, 2025 Last l…" at bounding box center [542, 440] width 940 height 736
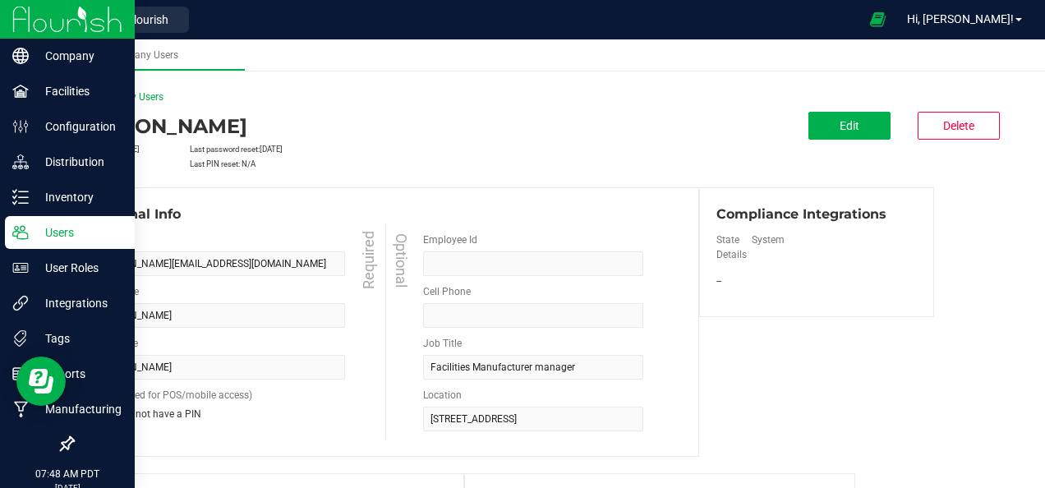
click at [36, 25] on img at bounding box center [67, 19] width 110 height 39
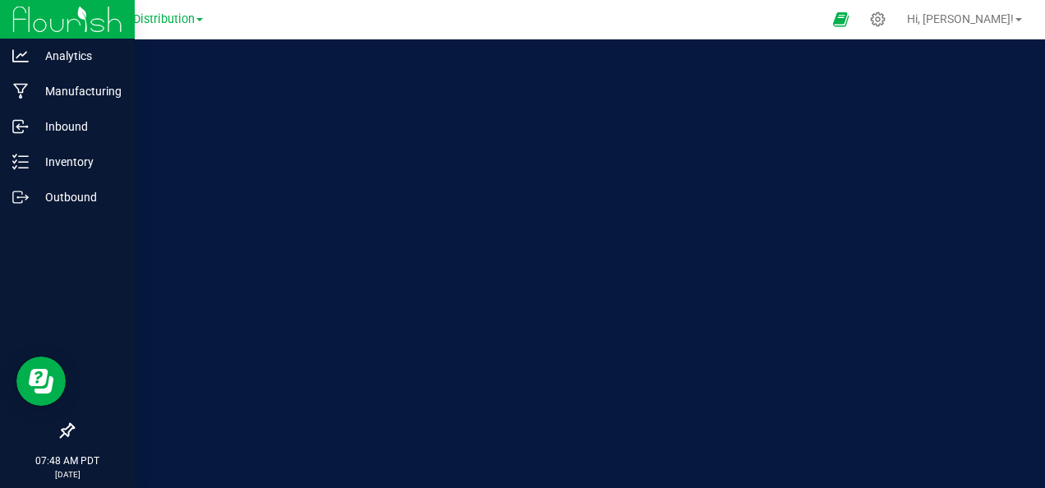
click at [36, 25] on img at bounding box center [67, 19] width 110 height 39
